Goal: Find specific page/section: Find specific page/section

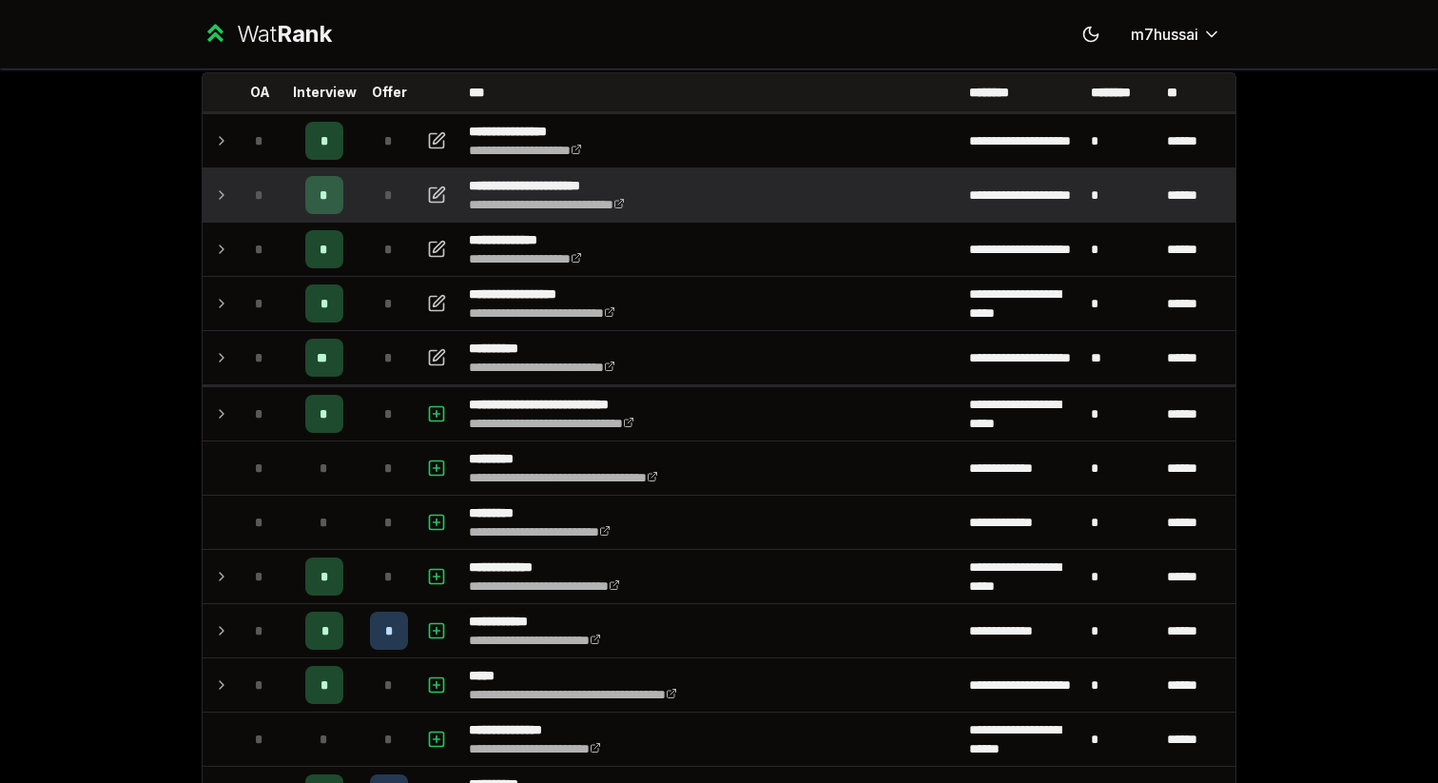
scroll to position [128, 0]
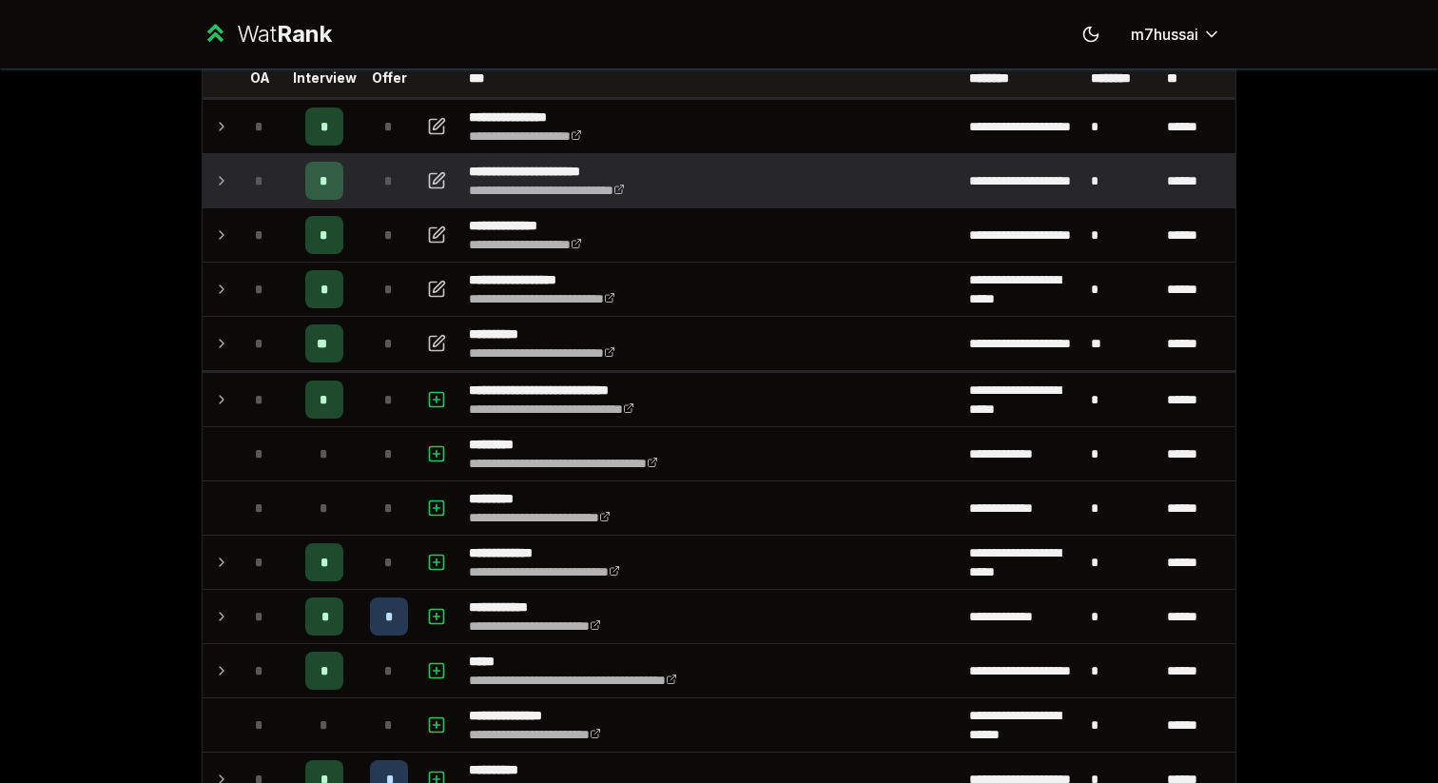
click at [222, 178] on icon at bounding box center [222, 181] width 4 height 8
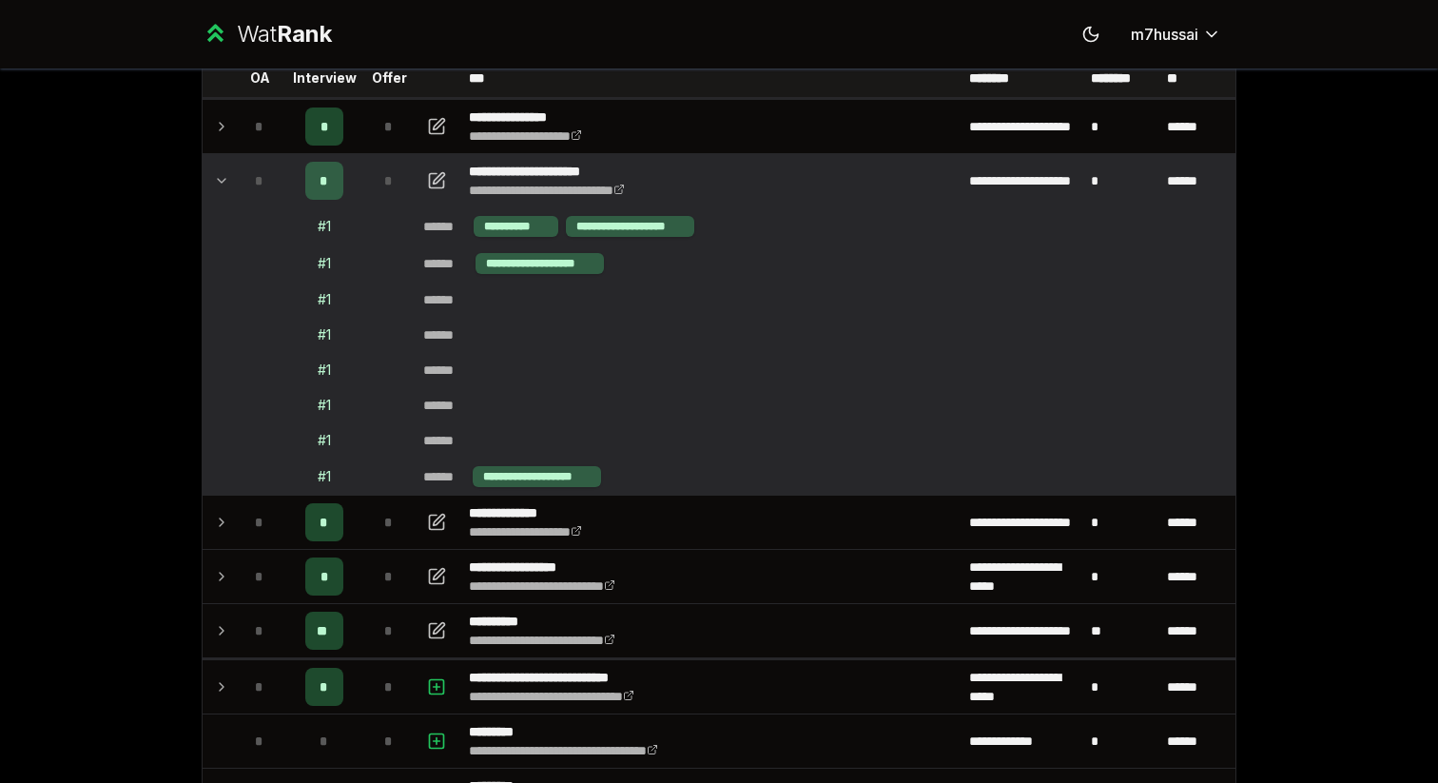
click at [222, 178] on icon at bounding box center [221, 180] width 15 height 23
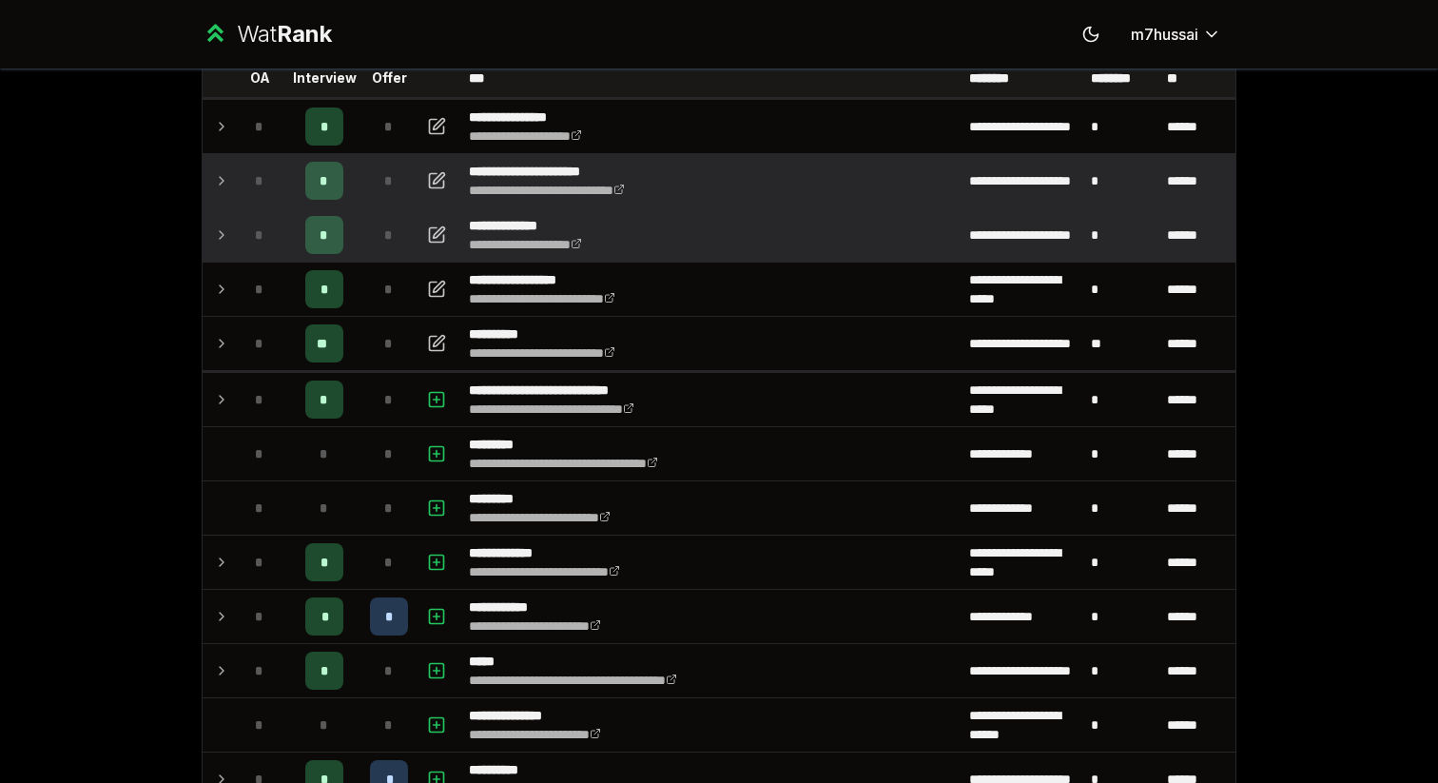
click at [236, 250] on td "*" at bounding box center [259, 234] width 53 height 53
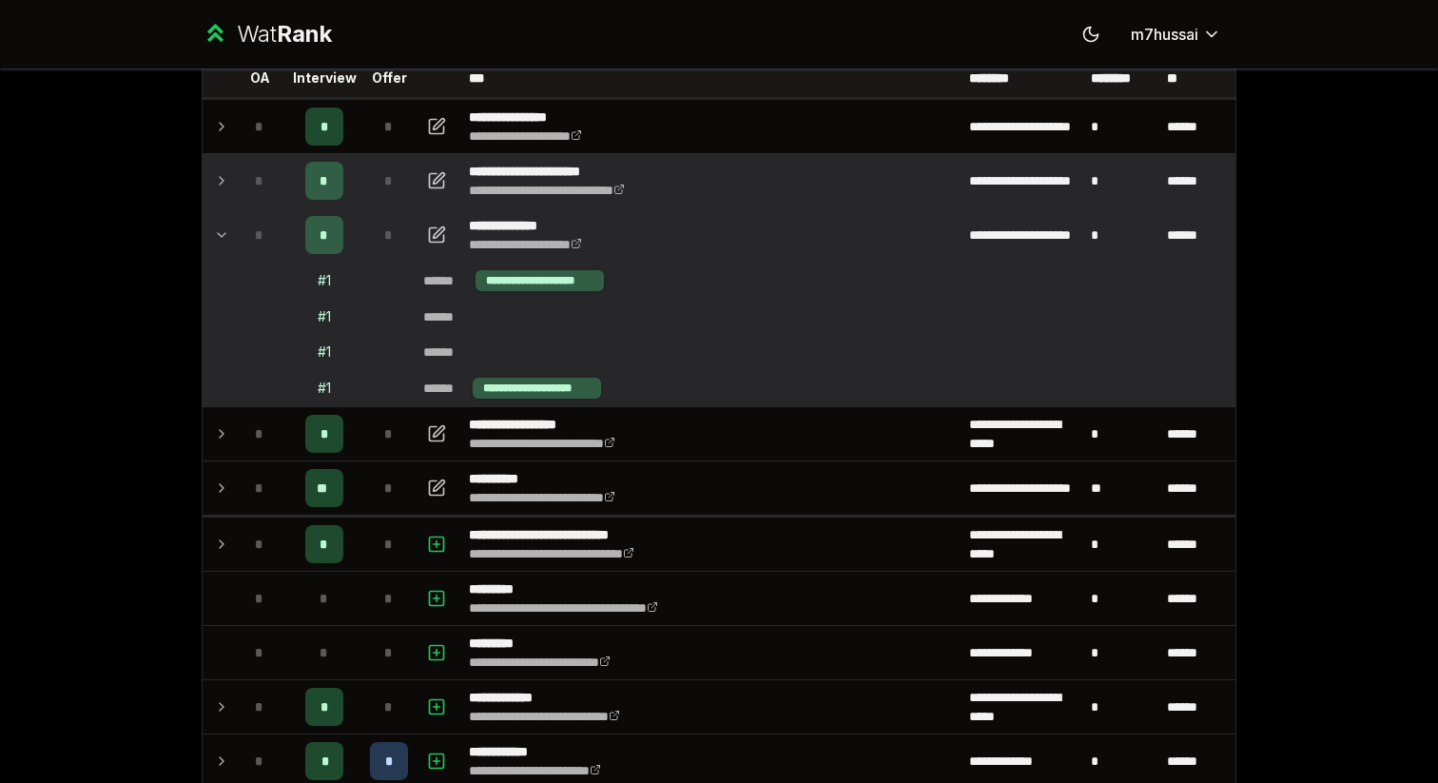
click at [236, 250] on td "*" at bounding box center [259, 234] width 53 height 53
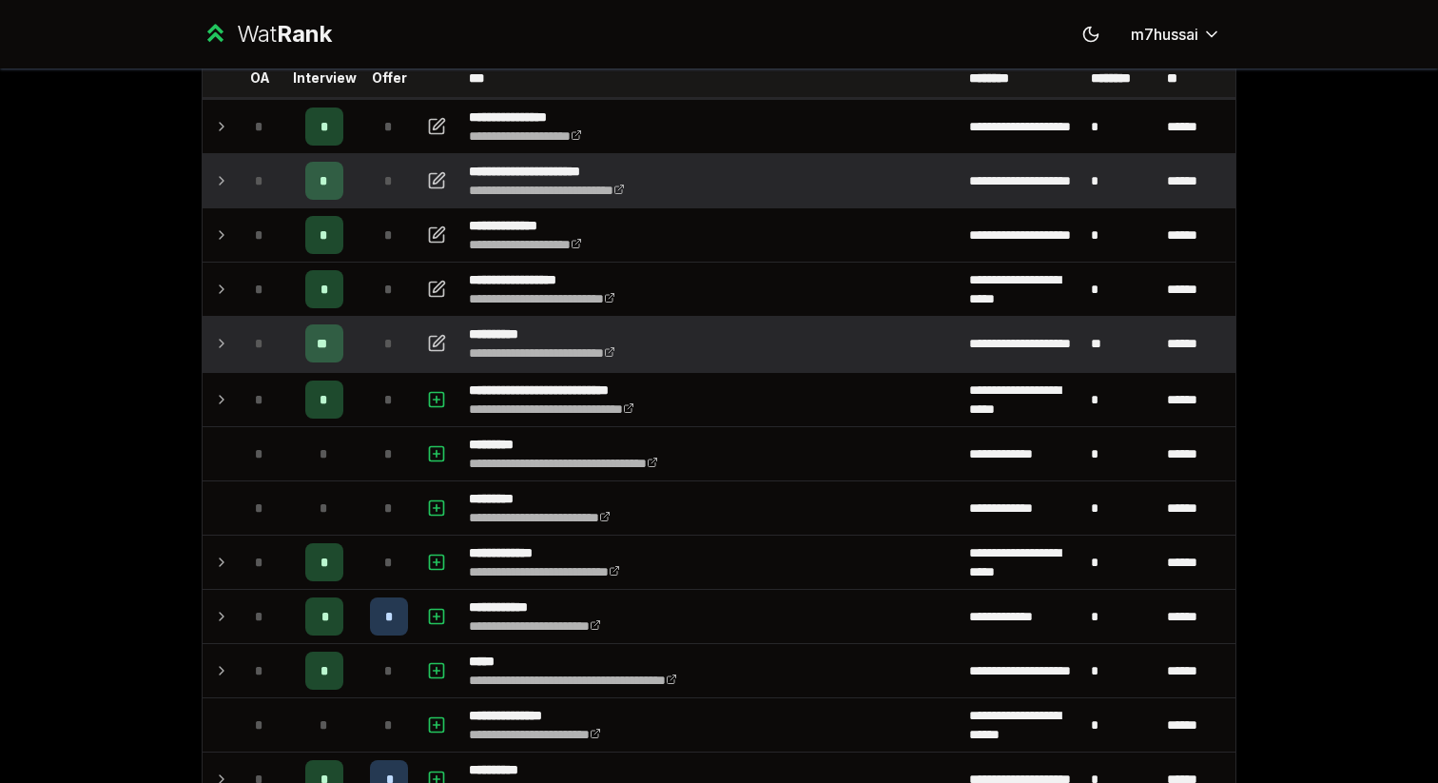
click at [247, 317] on td "*" at bounding box center [259, 343] width 53 height 53
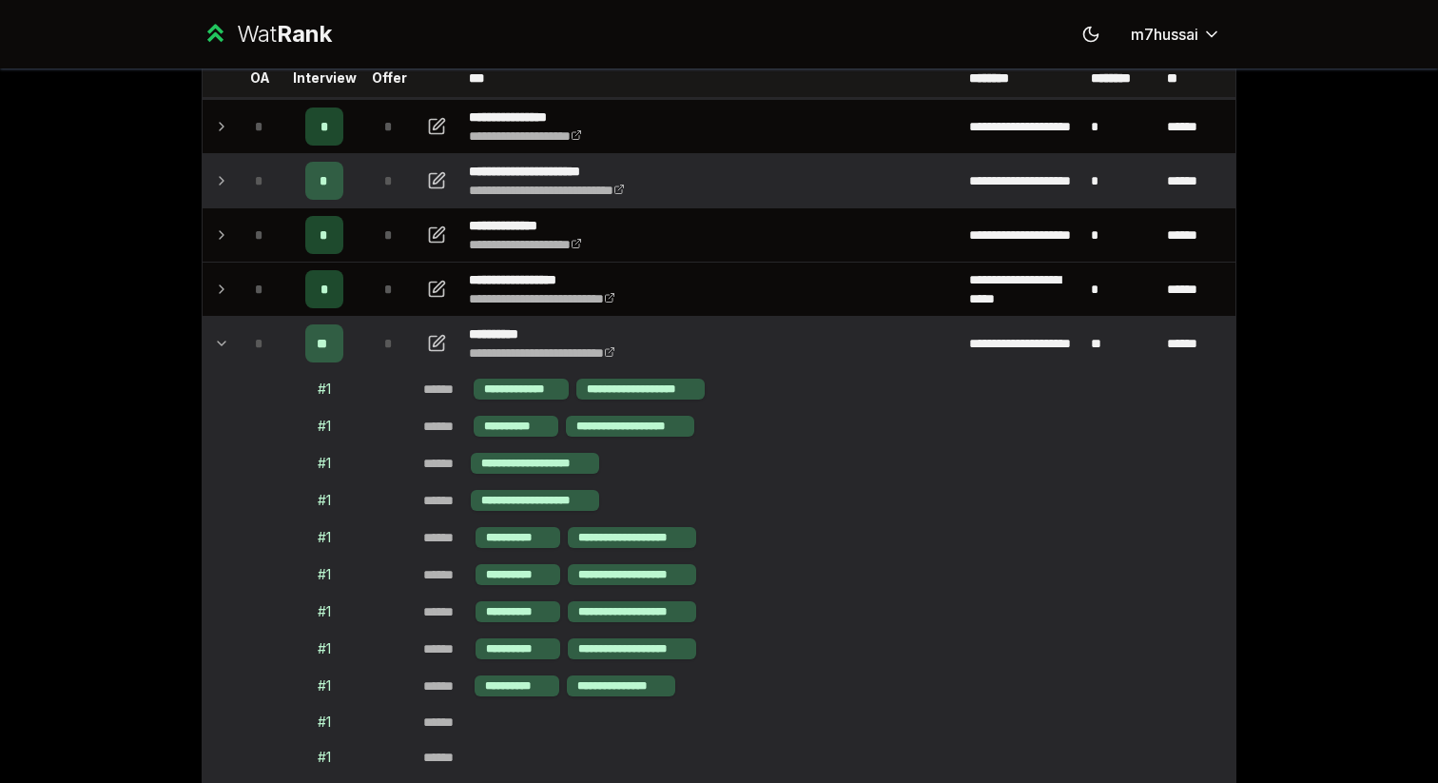
click at [247, 321] on td "*" at bounding box center [259, 343] width 53 height 53
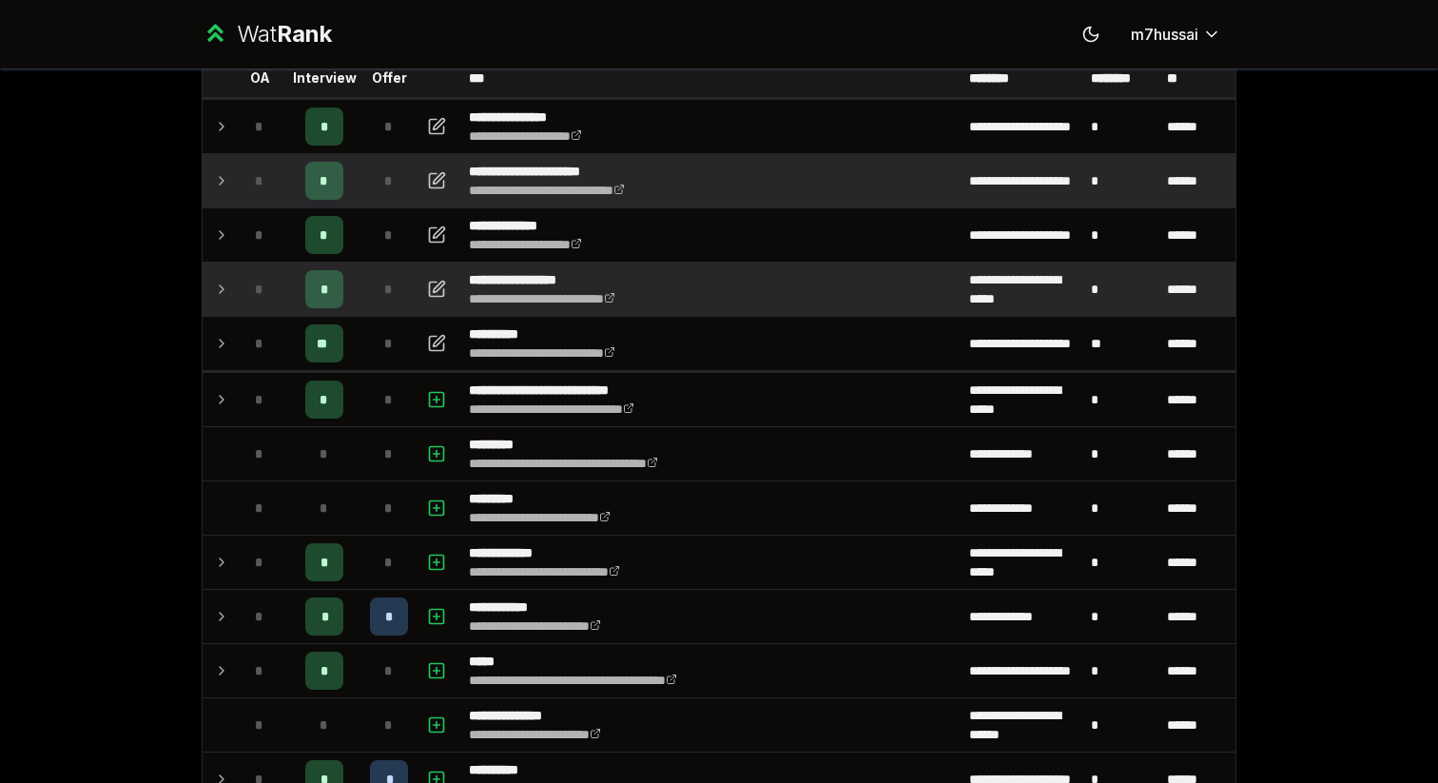
click at [247, 273] on div "*" at bounding box center [260, 289] width 38 height 38
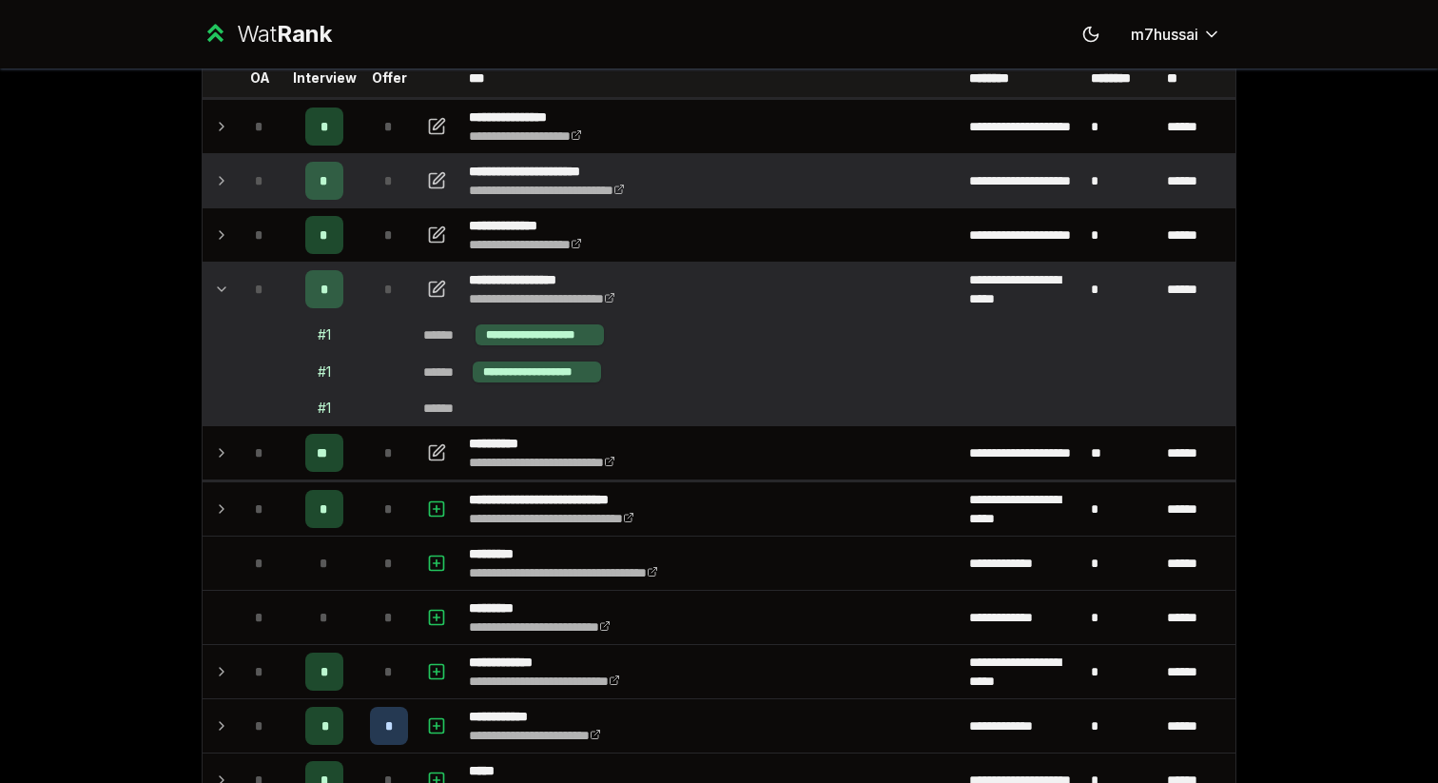
click at [238, 278] on td "*" at bounding box center [259, 289] width 53 height 53
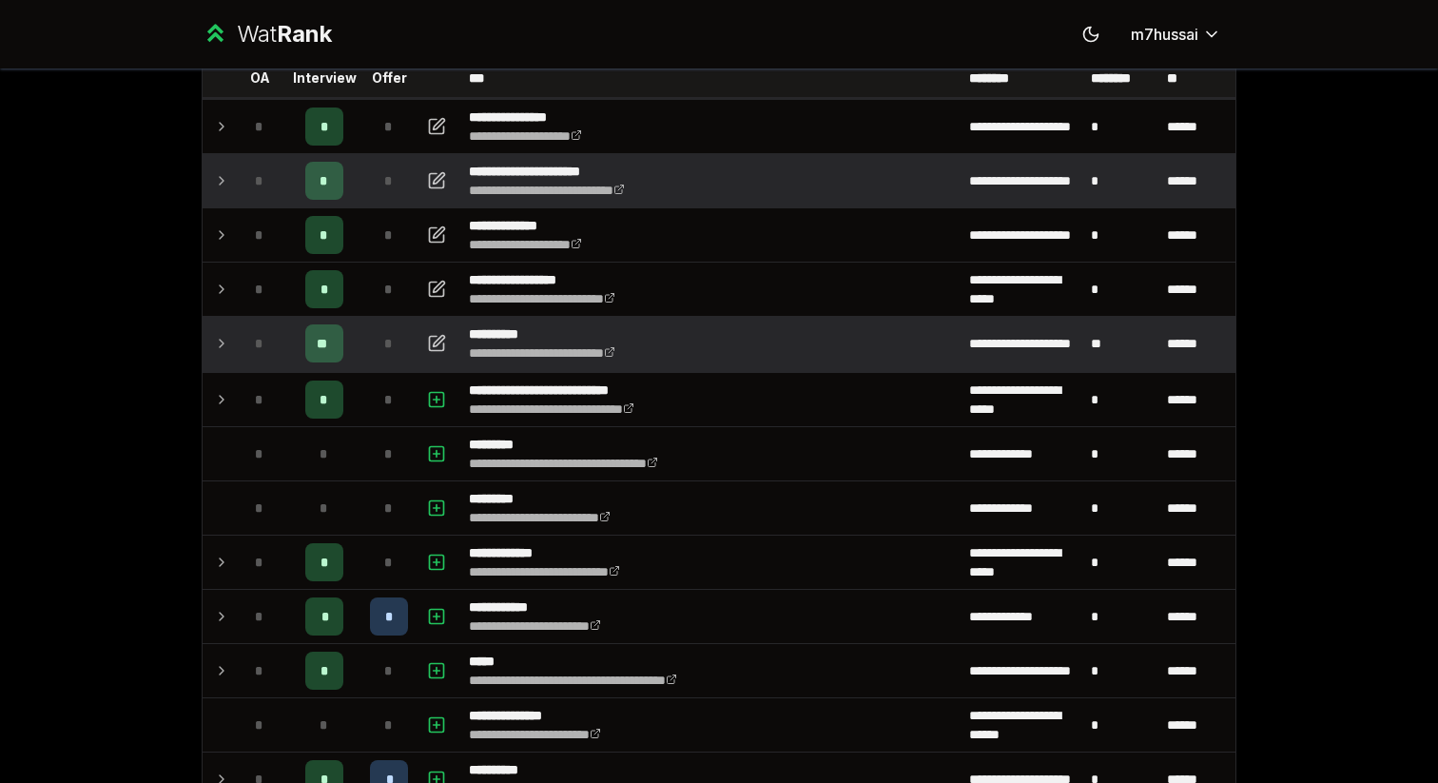
click at [238, 338] on td "*" at bounding box center [259, 343] width 53 height 53
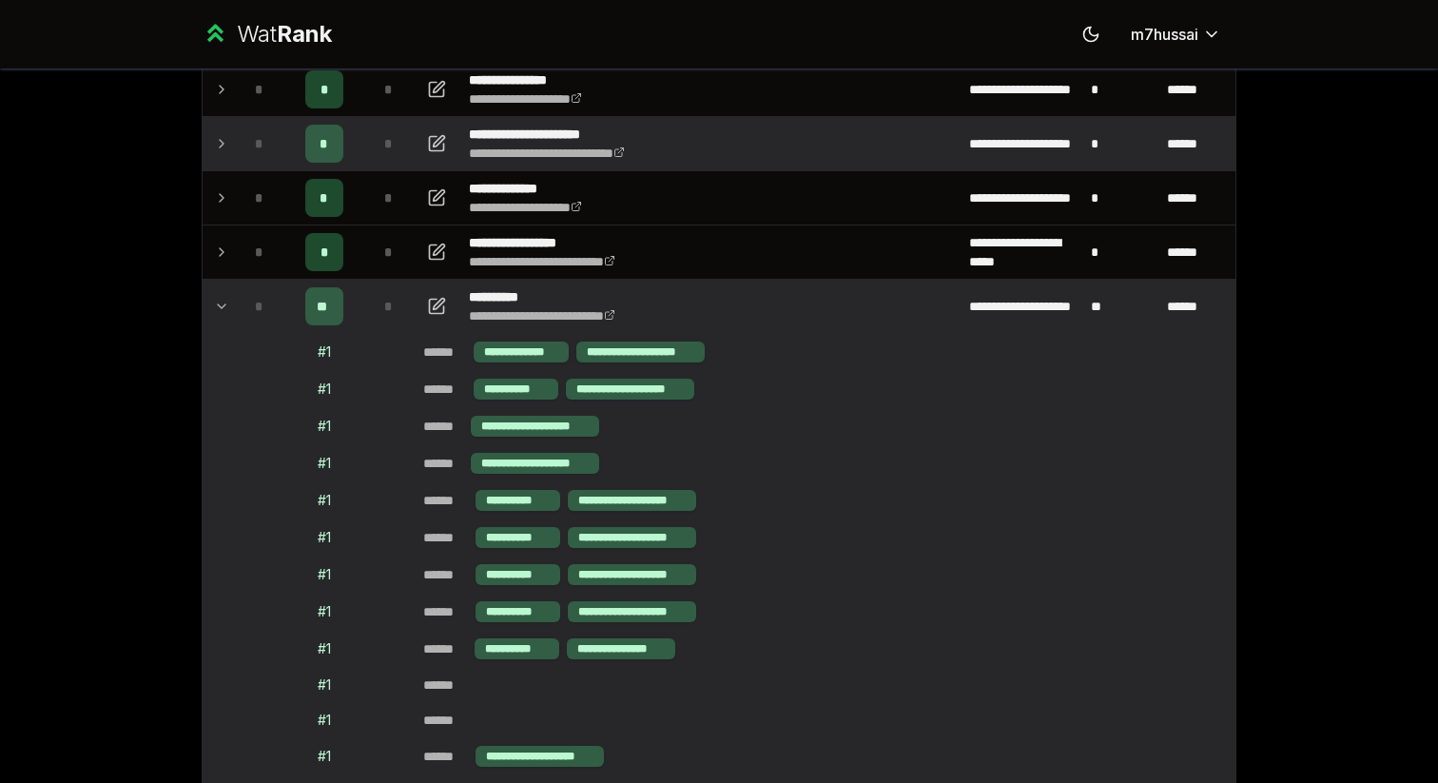
click at [224, 306] on icon at bounding box center [221, 306] width 15 height 23
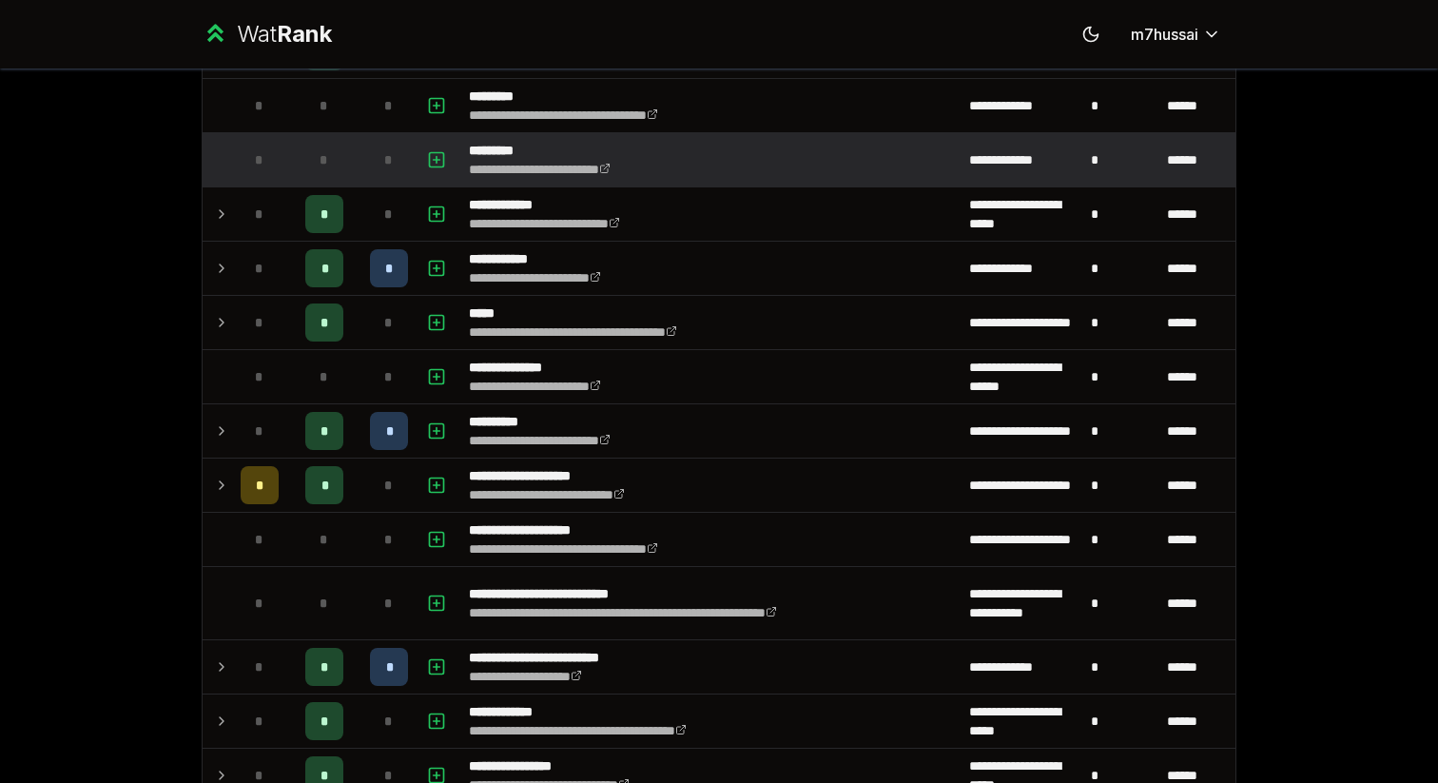
scroll to position [480, 0]
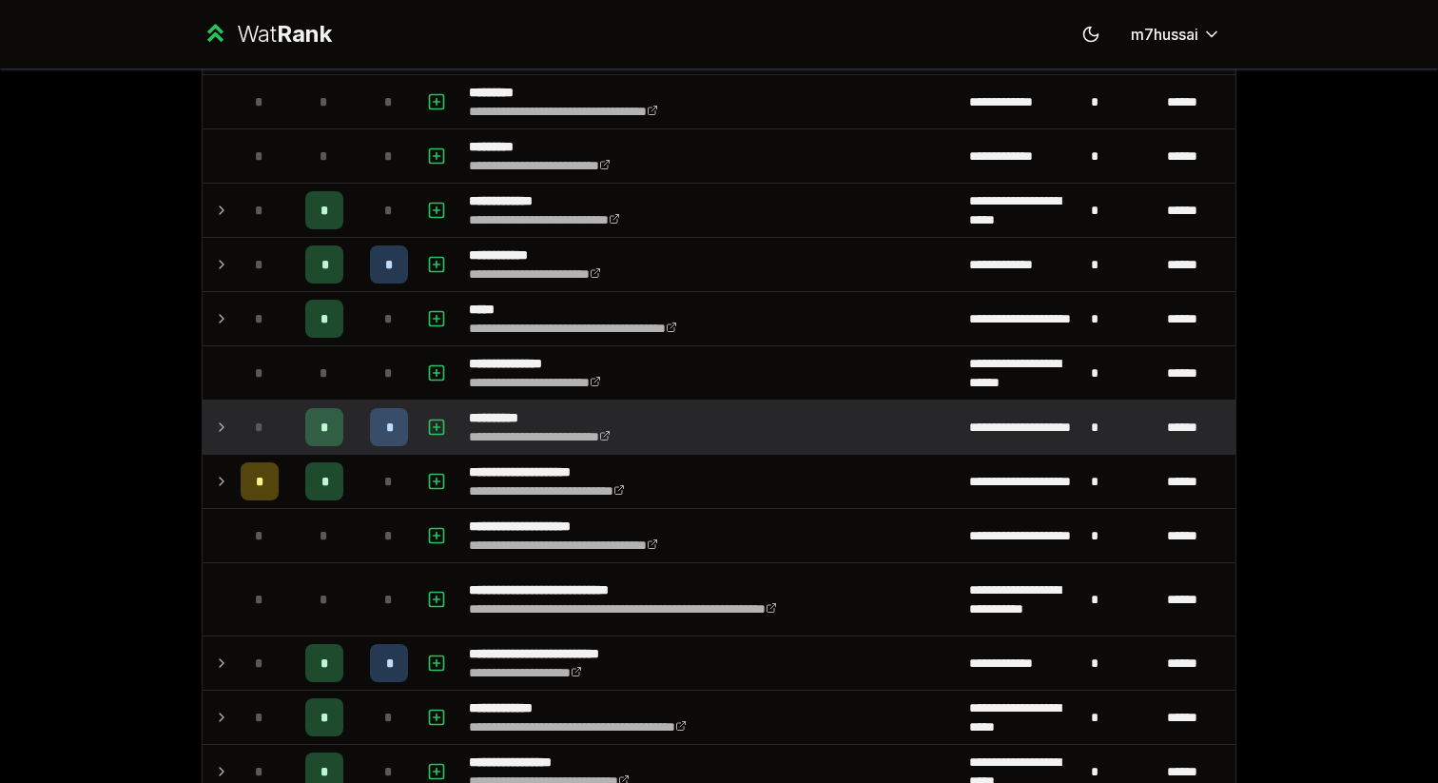
click at [223, 439] on td at bounding box center [218, 426] width 30 height 53
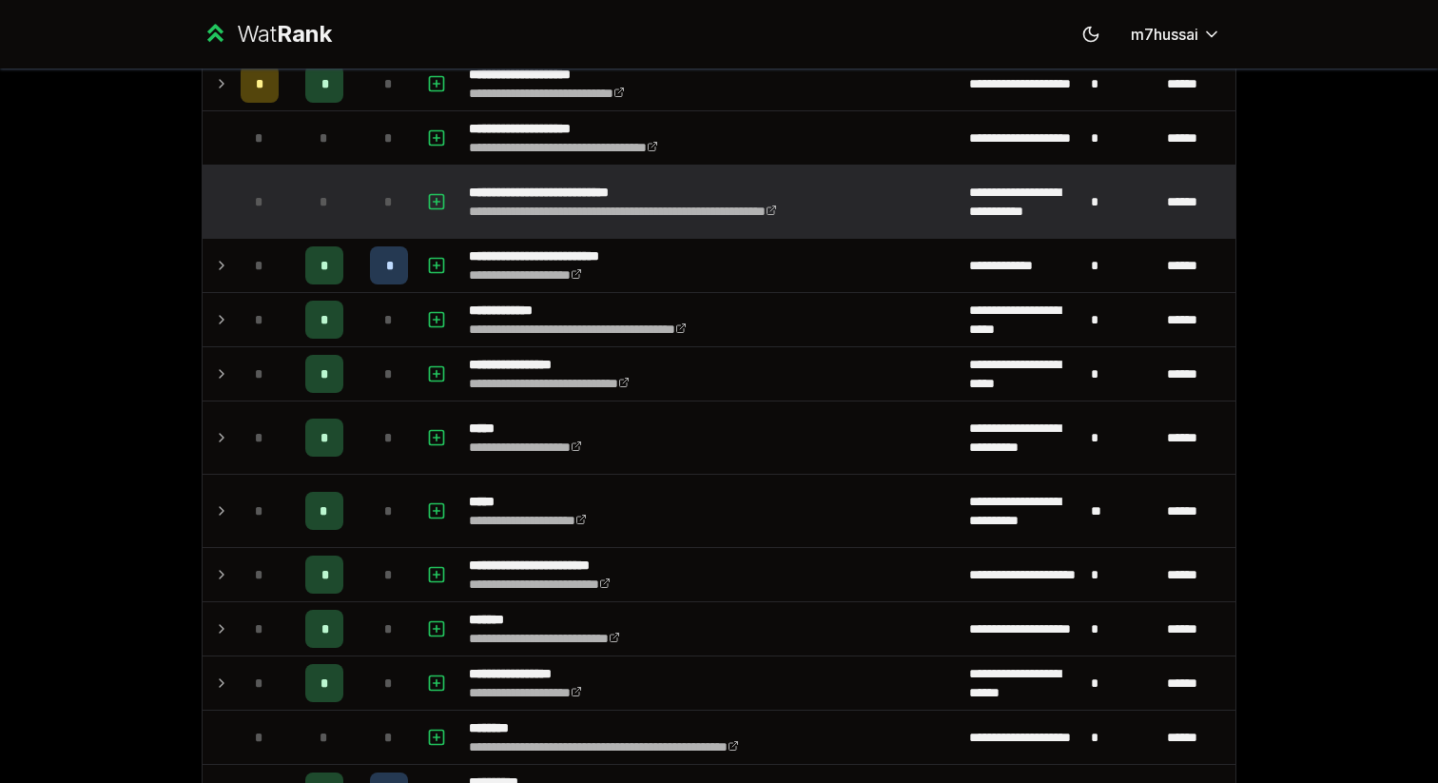
scroll to position [906, 0]
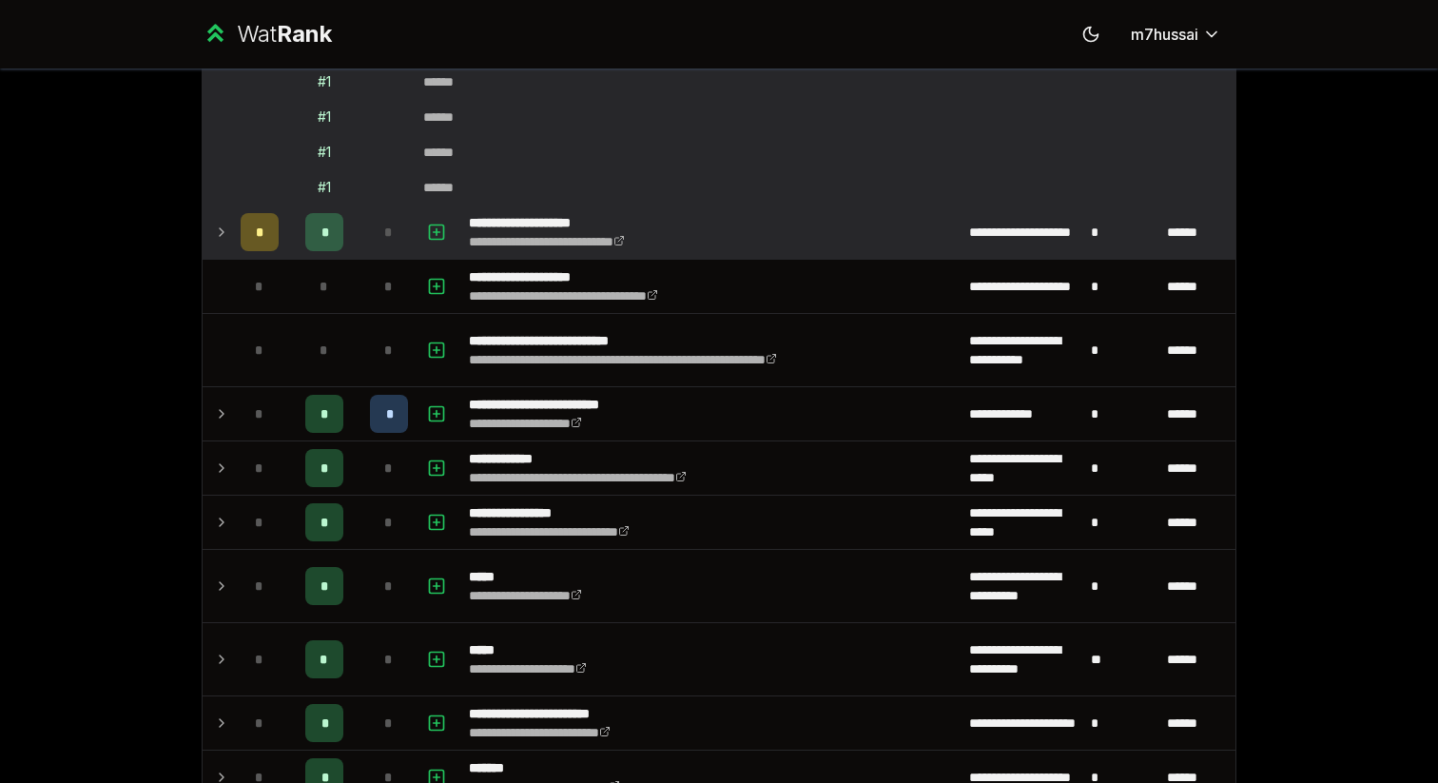
click at [215, 221] on icon at bounding box center [221, 232] width 15 height 23
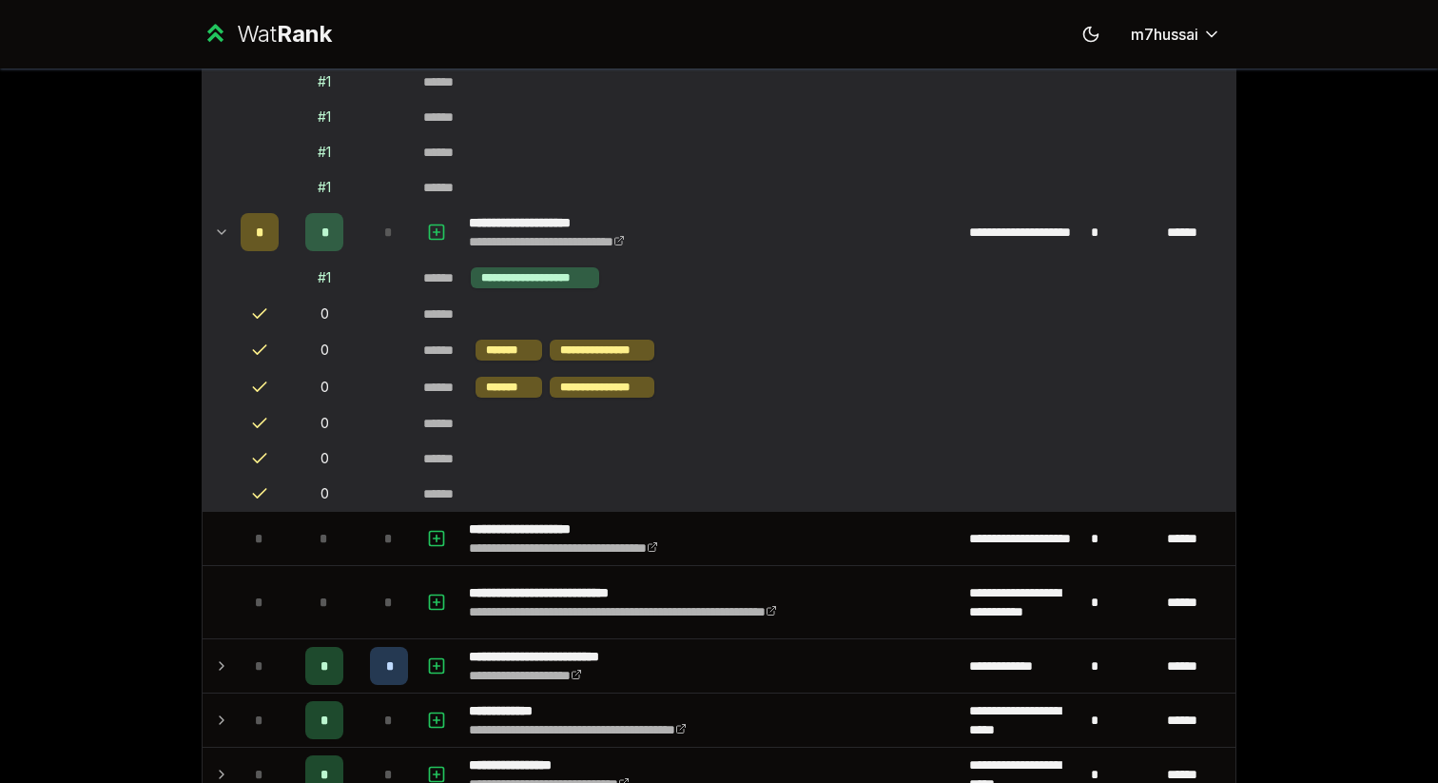
click at [215, 221] on icon at bounding box center [221, 232] width 15 height 23
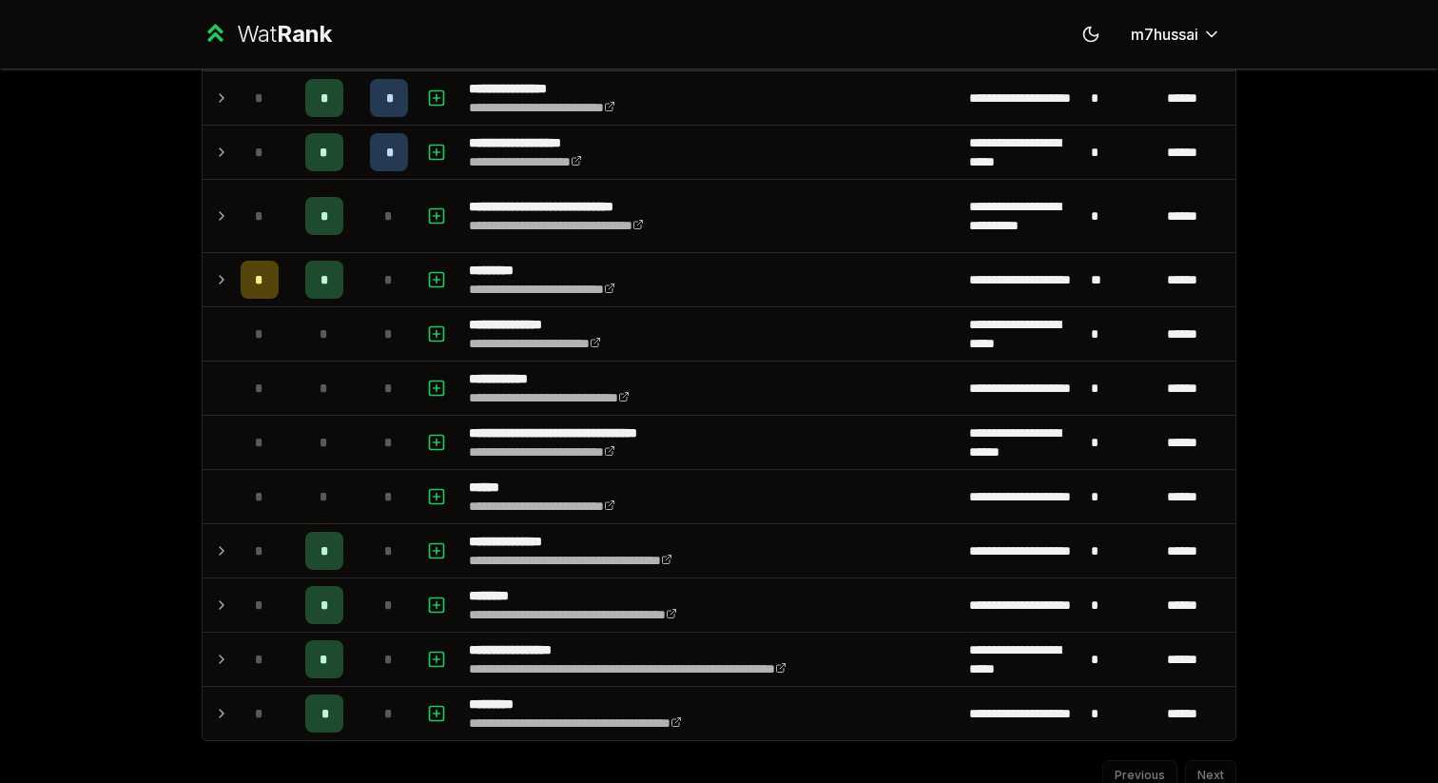
scroll to position [2468, 0]
